Goal: Obtain resource: Download file/media

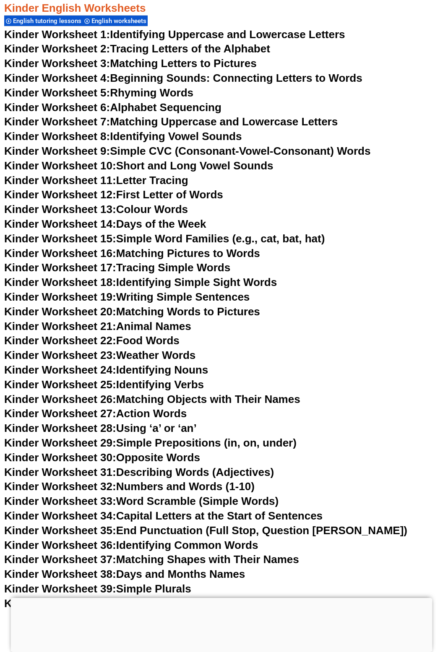
scroll to position [286, 0]
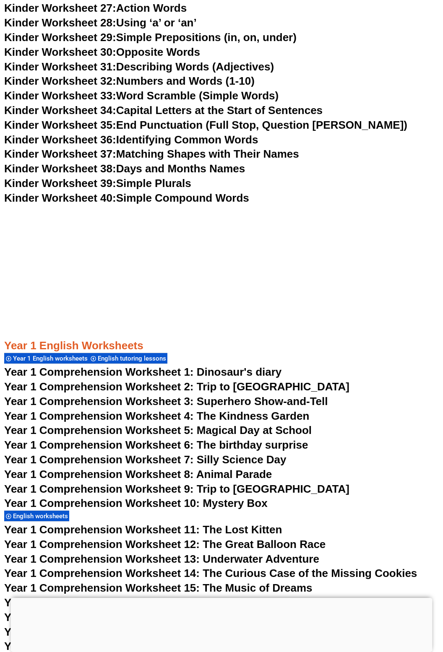
scroll to position [692, 0]
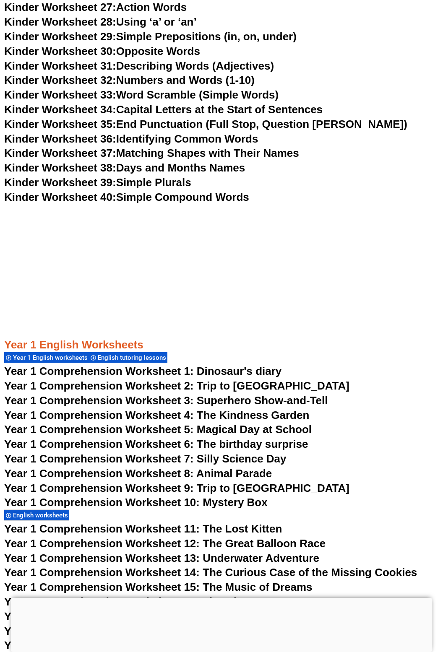
click at [242, 370] on span "Year 1 Comprehension Worksheet 1: Dinosaur's diary" at bounding box center [142, 371] width 277 height 13
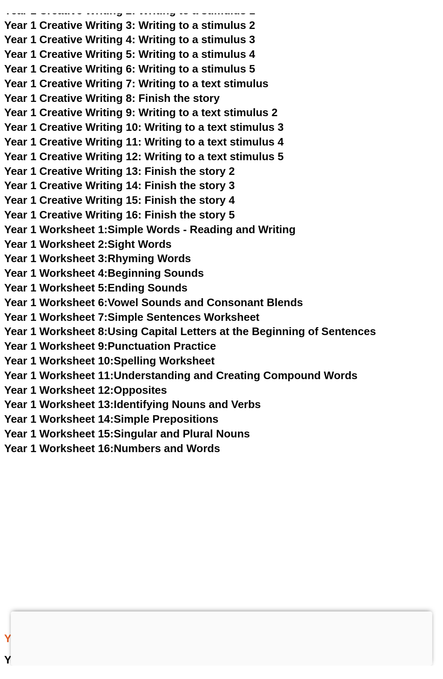
scroll to position [709, 0]
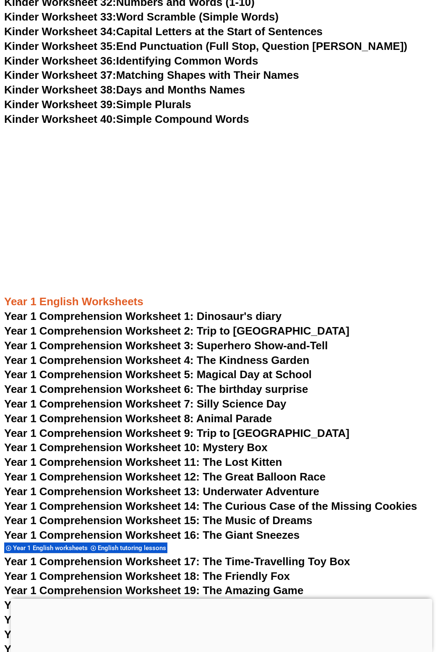
click at [240, 335] on span "Year 1 Comprehension Worksheet 2: Trip to England" at bounding box center [176, 331] width 345 height 13
click at [302, 345] on span "Year 1 Comprehension Worksheet 3: Superhero Show-and-Tell" at bounding box center [166, 345] width 324 height 13
click at [269, 363] on span "Year 1 Comprehension Worksheet 4: The Kindness Garden" at bounding box center [156, 360] width 305 height 13
click at [283, 375] on span "Year 1 Comprehension Worksheet 5: Magical Day at School" at bounding box center [157, 374] width 307 height 13
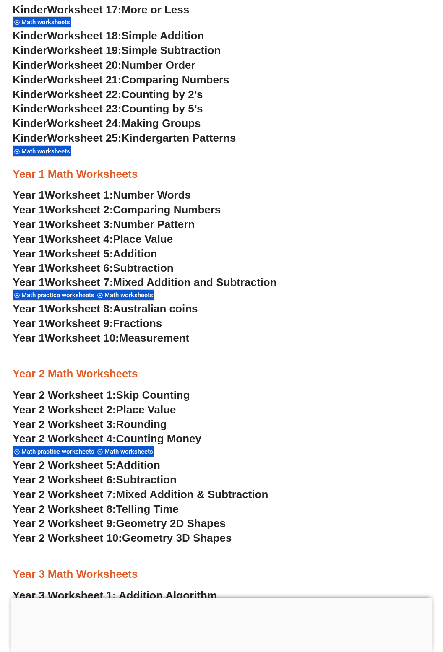
scroll to position [596, 0]
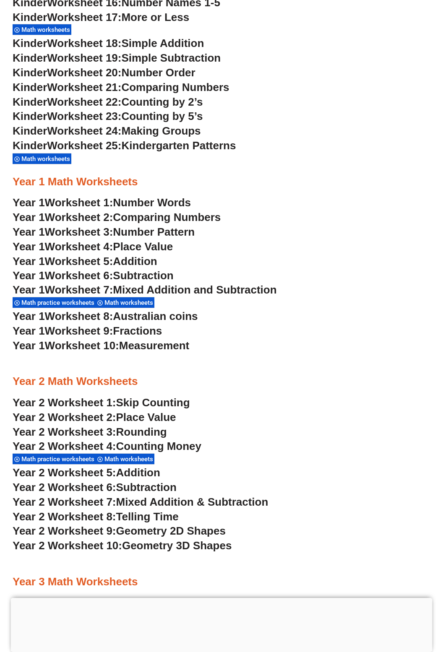
click at [170, 198] on span "Number Words" at bounding box center [152, 202] width 78 height 13
click at [202, 216] on span "Comparing Numbers" at bounding box center [167, 217] width 108 height 13
click at [178, 234] on span "Number Pattern" at bounding box center [154, 232] width 82 height 13
click at [157, 242] on span "Place Value" at bounding box center [143, 246] width 60 height 13
click at [150, 245] on span "Place Value" at bounding box center [143, 246] width 60 height 13
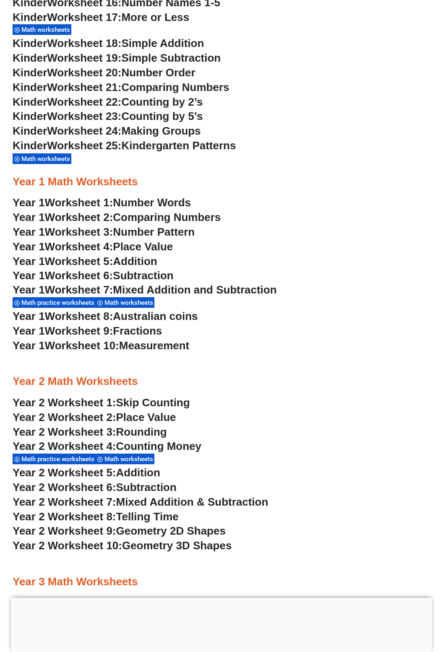
click at [140, 258] on span "Addition" at bounding box center [135, 261] width 44 height 13
click at [163, 198] on span "Number Words" at bounding box center [152, 202] width 78 height 13
click at [198, 217] on span "Comparing Numbers" at bounding box center [167, 217] width 108 height 13
click at [176, 237] on span "Number Pattern" at bounding box center [154, 232] width 82 height 13
click at [157, 247] on span "Place Value" at bounding box center [143, 246] width 60 height 13
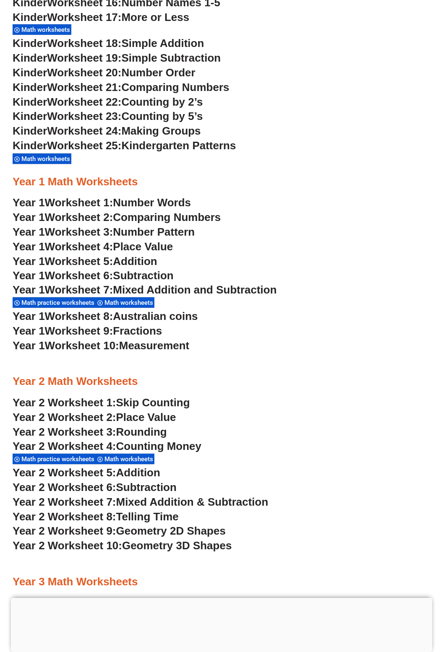
click at [160, 246] on span "Place Value" at bounding box center [143, 246] width 60 height 13
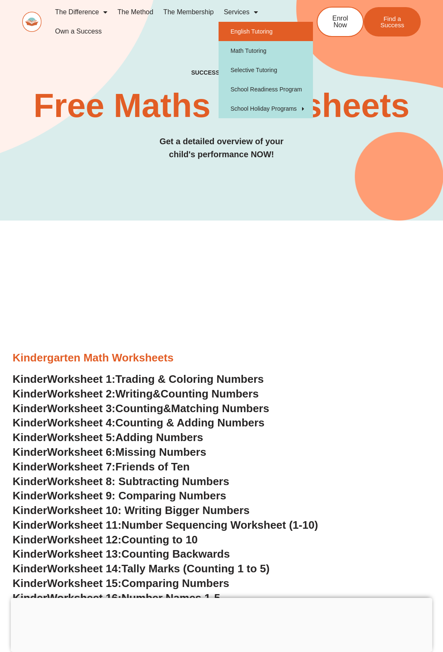
click at [274, 28] on link "English Tutoring" at bounding box center [266, 31] width 94 height 19
